Goal: Navigation & Orientation: Go to known website

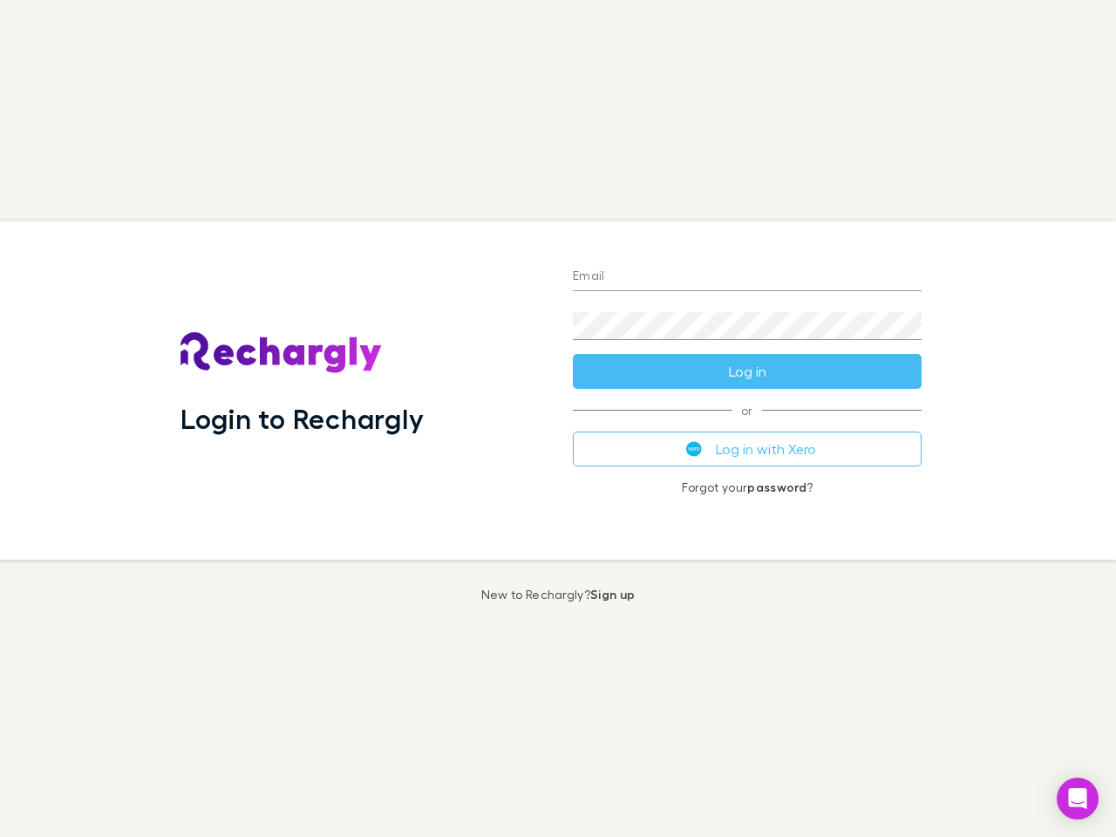
click at [558, 418] on div "Login to Rechargly" at bounding box center [362, 390] width 392 height 338
click at [747, 277] on input "Email" at bounding box center [747, 277] width 349 height 28
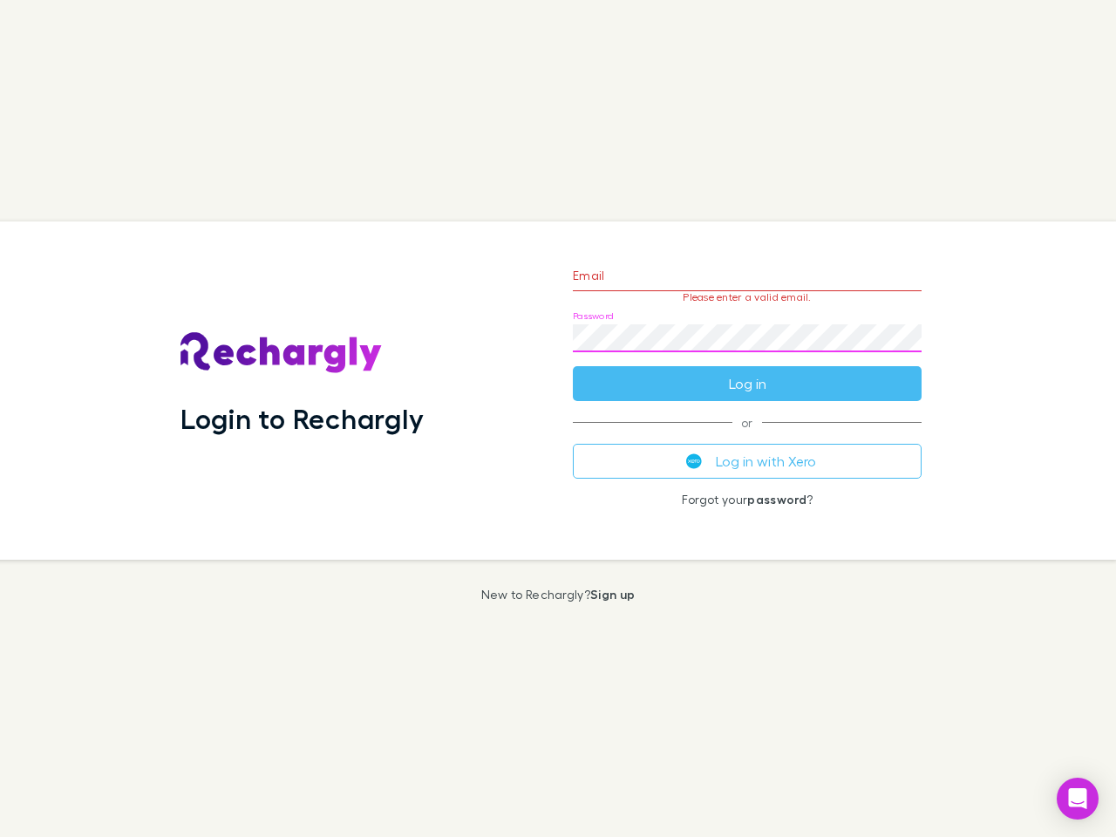
click at [747, 371] on form "Email Please enter a valid email. Password Log in" at bounding box center [747, 325] width 349 height 152
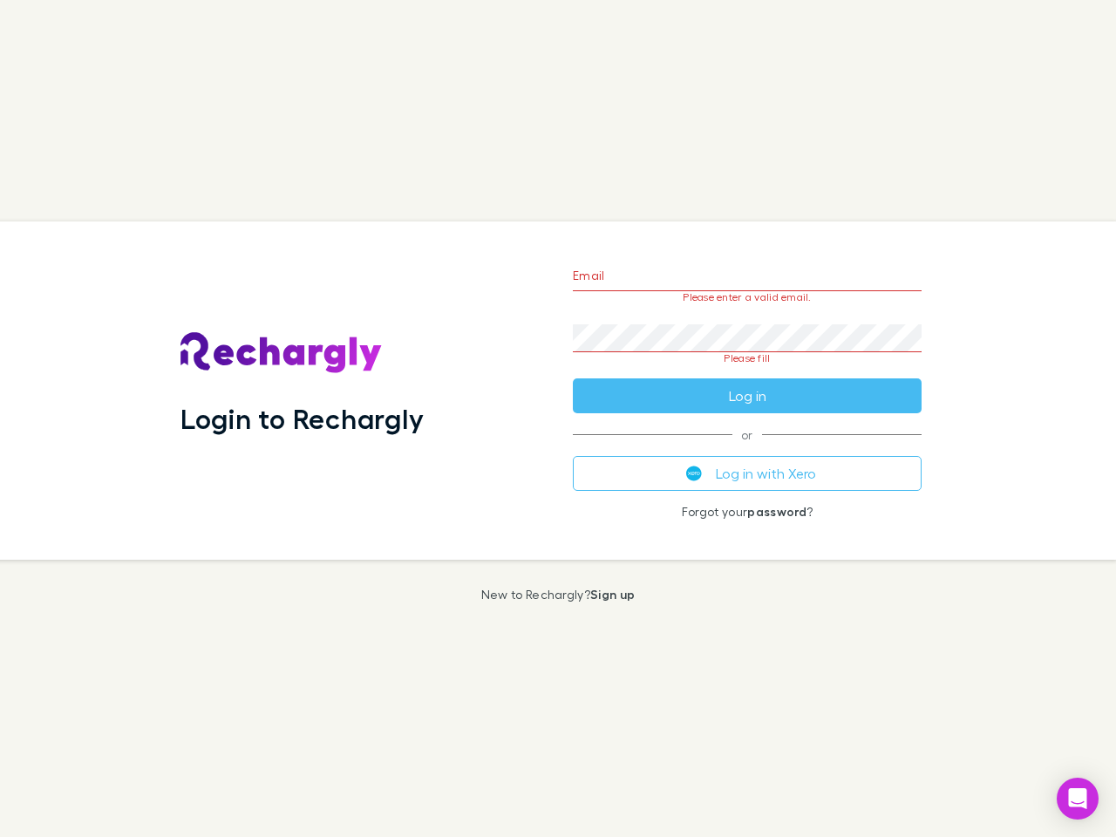
click at [747, 449] on div "Email Please enter a valid email. Password Please fill Log in or Log in with Xe…" at bounding box center [747, 390] width 377 height 338
click at [1077, 798] on icon "Open Intercom Messenger" at bounding box center [1078, 798] width 18 height 21
